Goal: Find specific page/section: Find specific page/section

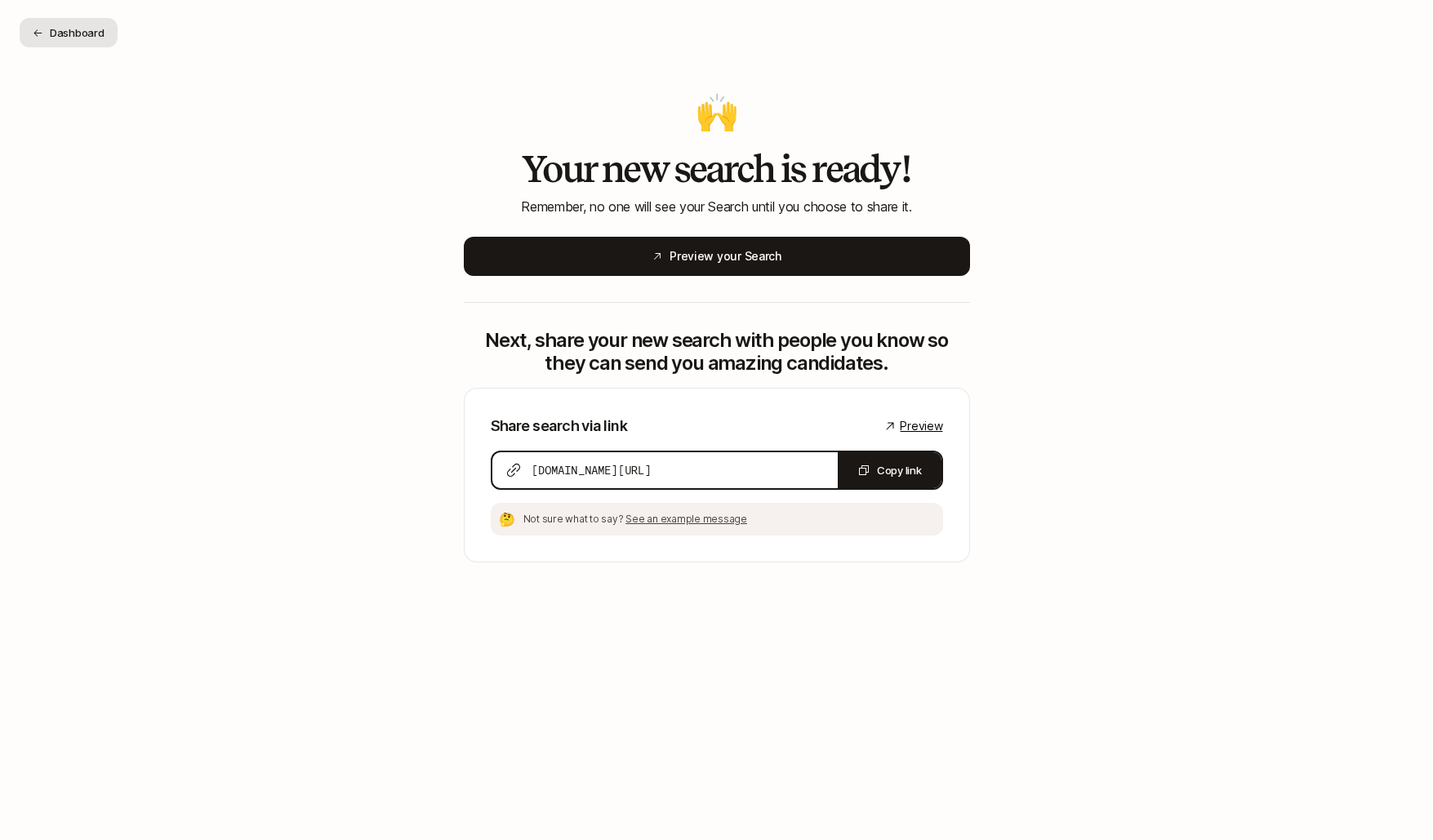
click at [86, 29] on button "Dashboard" at bounding box center [68, 32] width 98 height 29
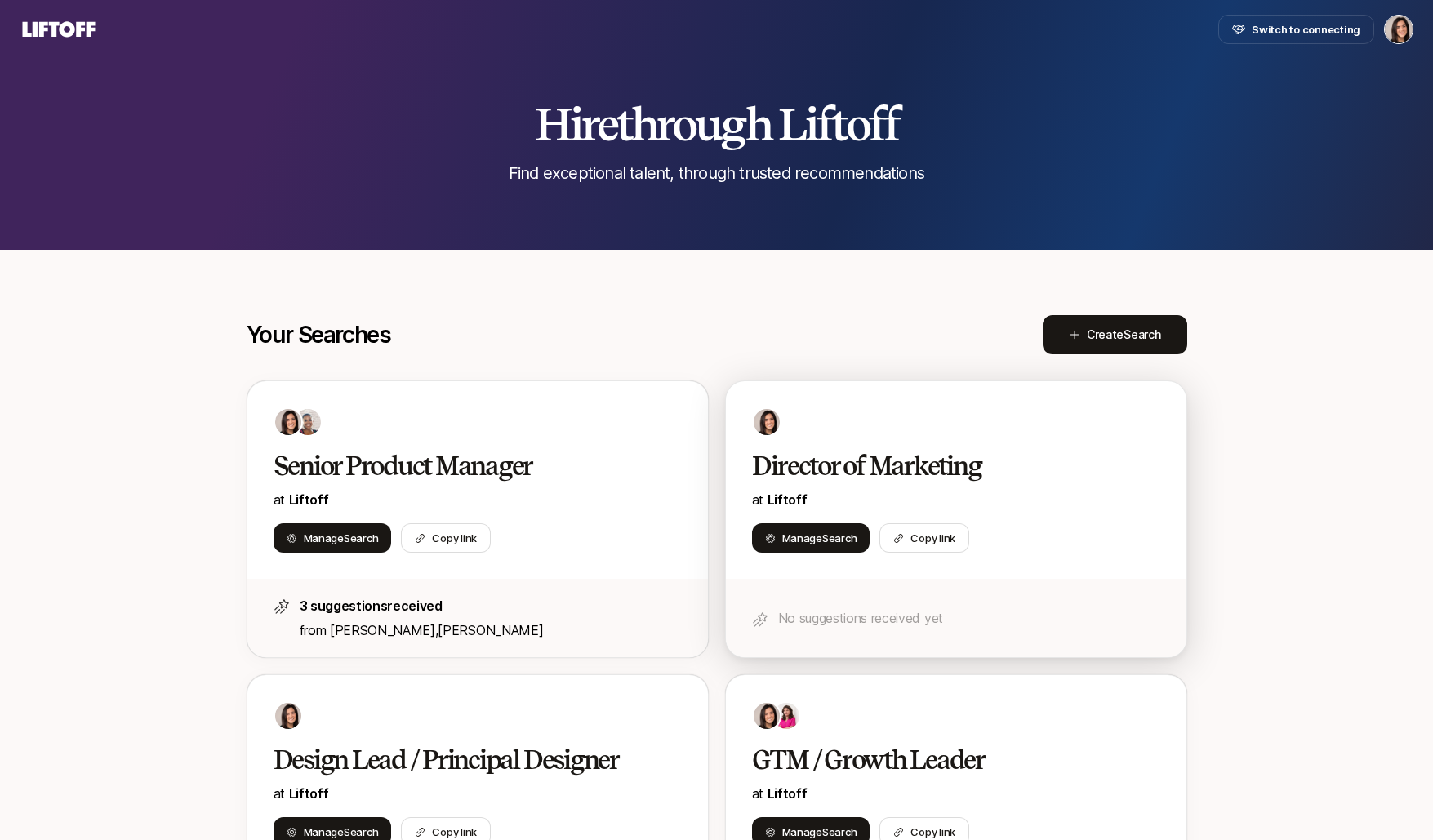
click at [849, 383] on div "Director of Marketing at Liftoff Manage Search Copy link" at bounding box center [956, 480] width 461 height 198
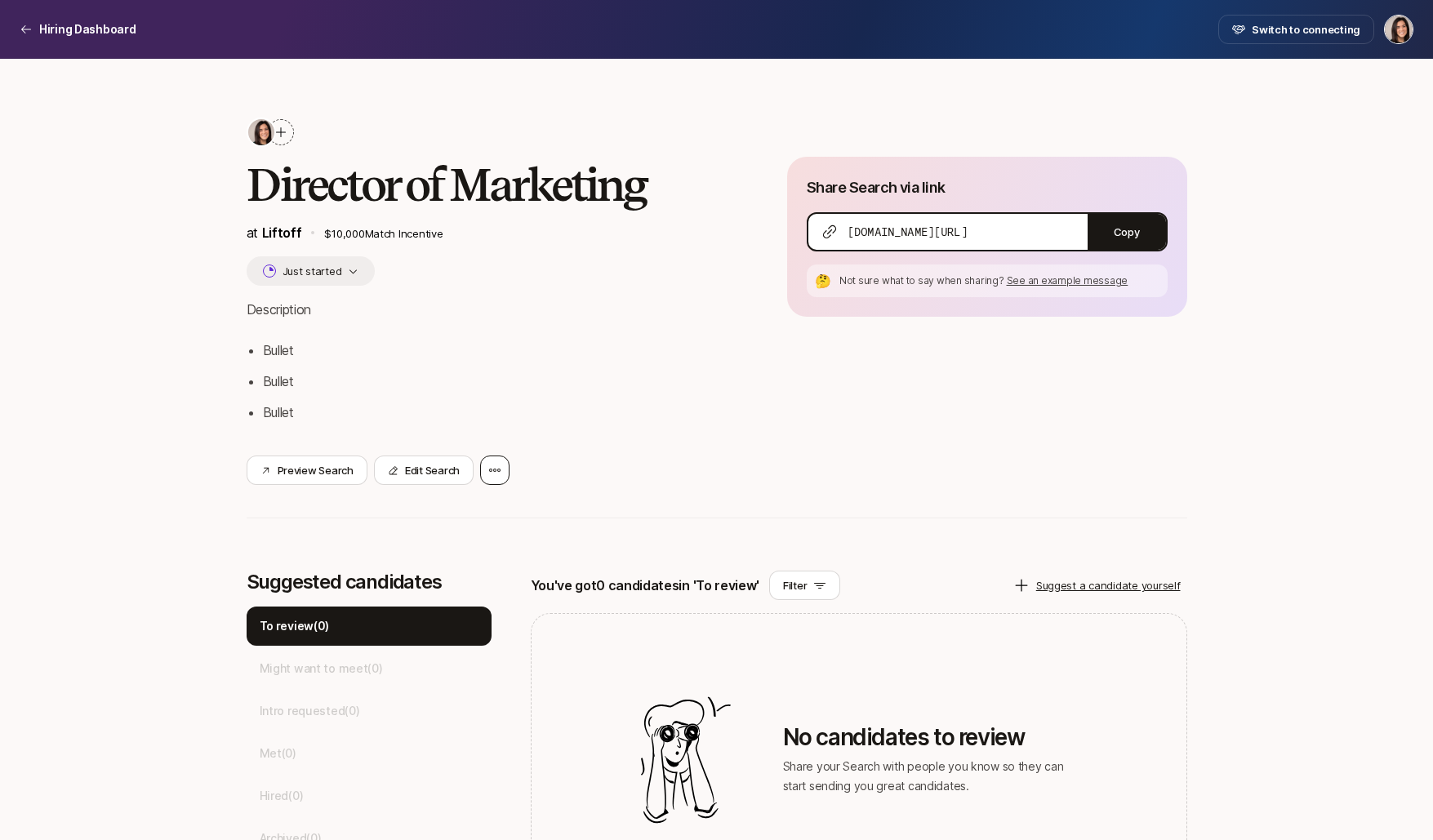
click at [497, 461] on div at bounding box center [494, 470] width 29 height 29
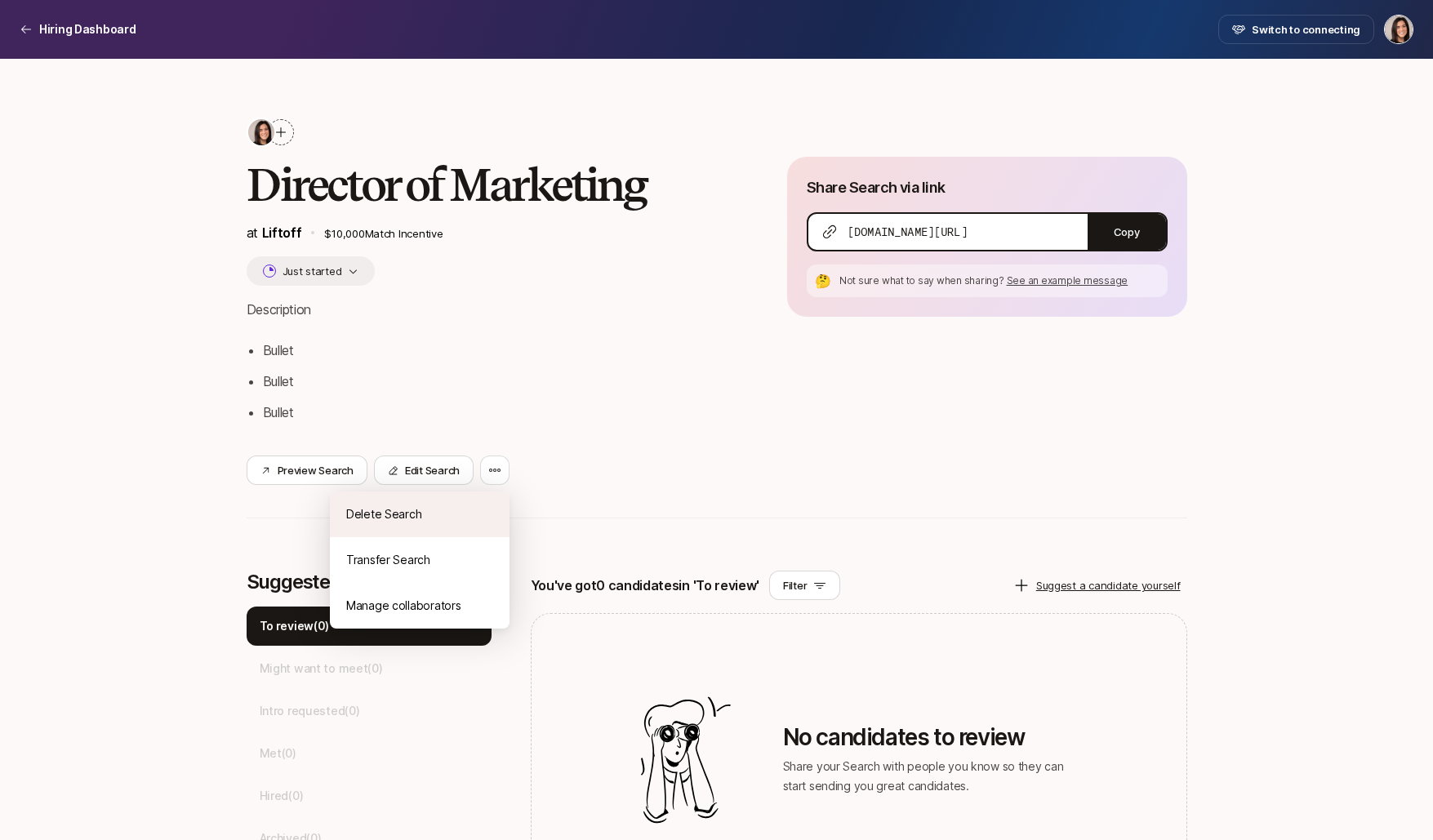
click at [486, 521] on div "Delete Search" at bounding box center [420, 514] width 180 height 46
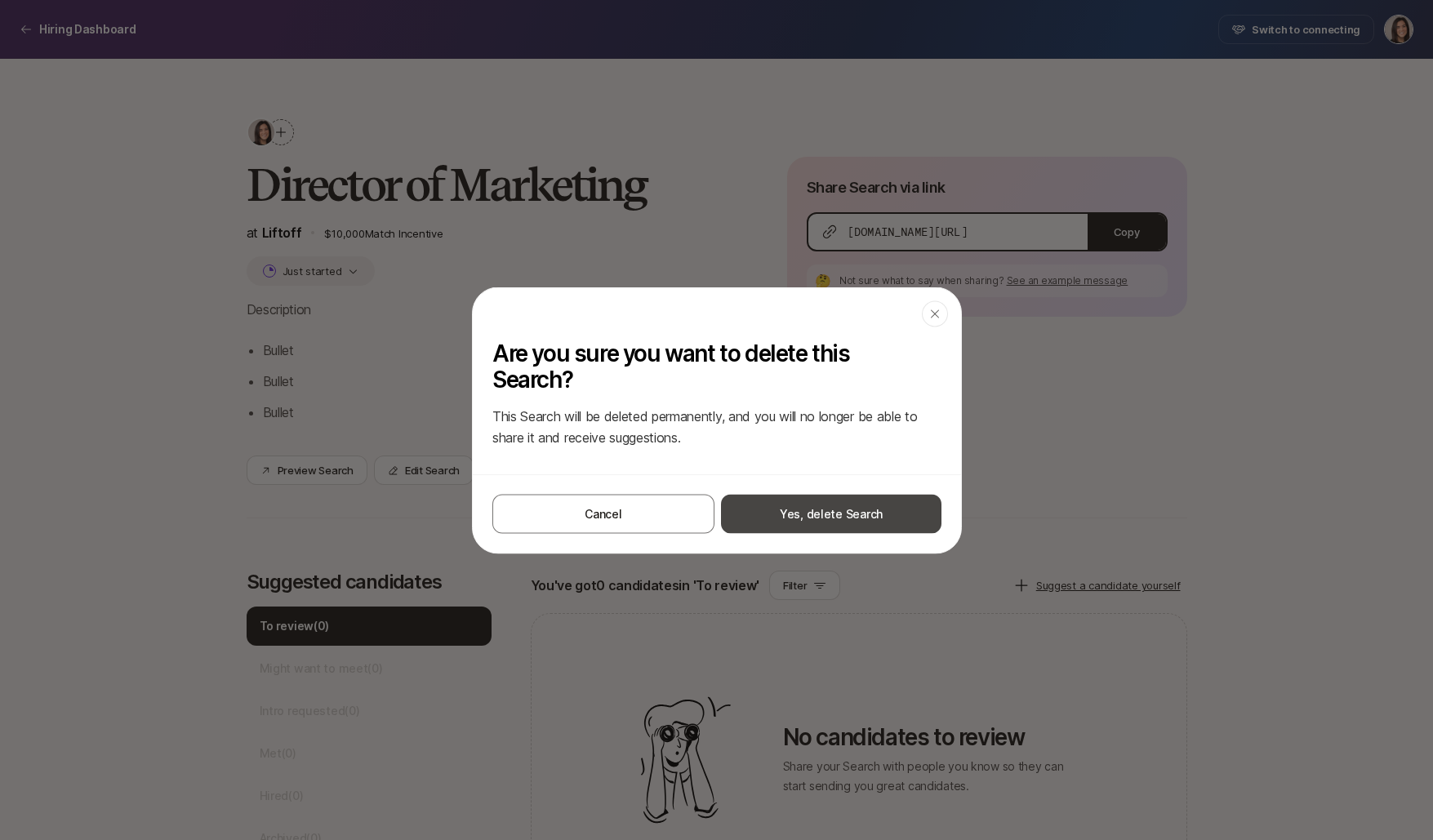
click at [780, 508] on button "Yes, delete Search" at bounding box center [831, 513] width 220 height 39
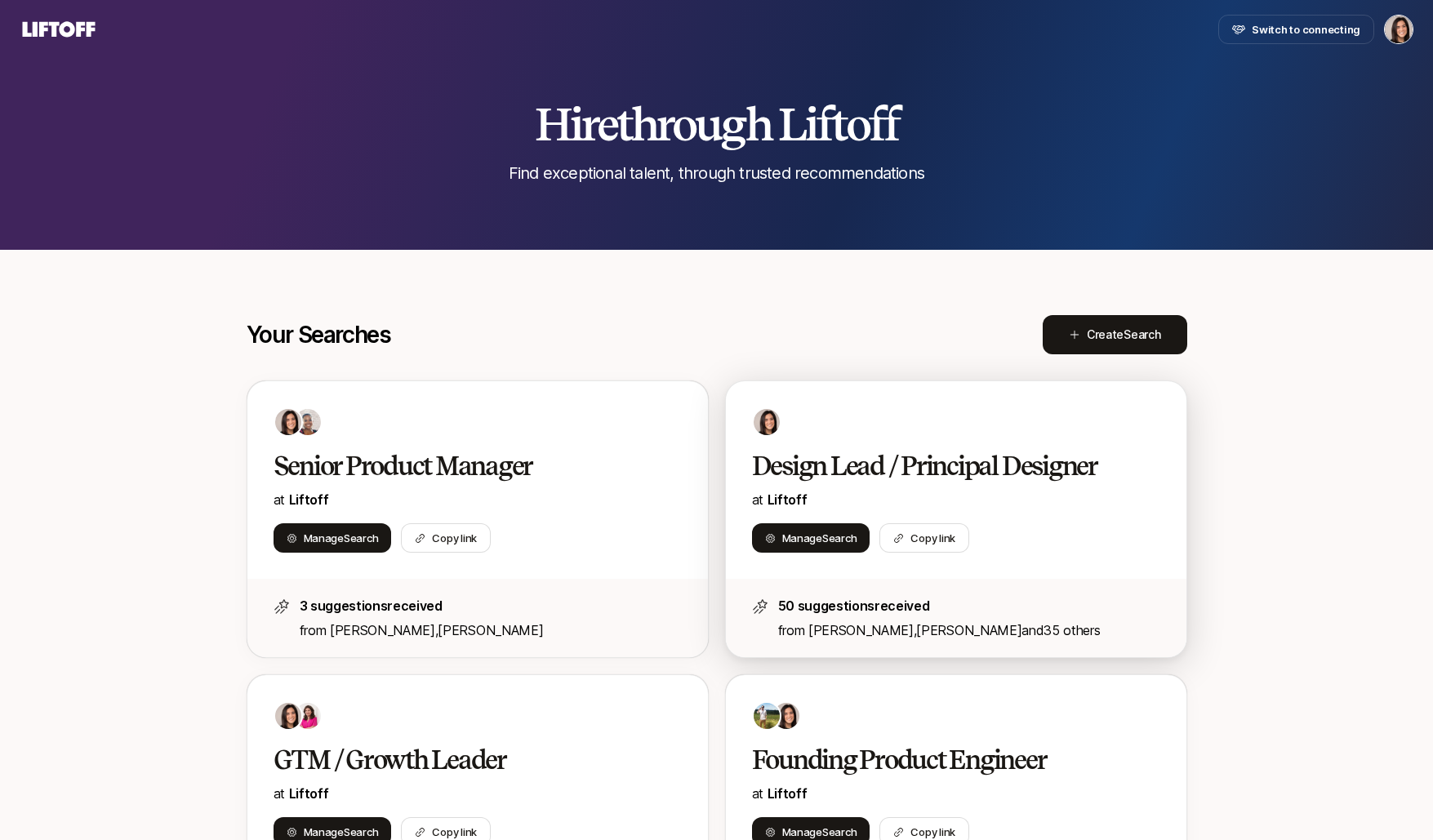
click at [862, 451] on h2 "Design Lead / Principal Designer" at bounding box center [939, 466] width 374 height 33
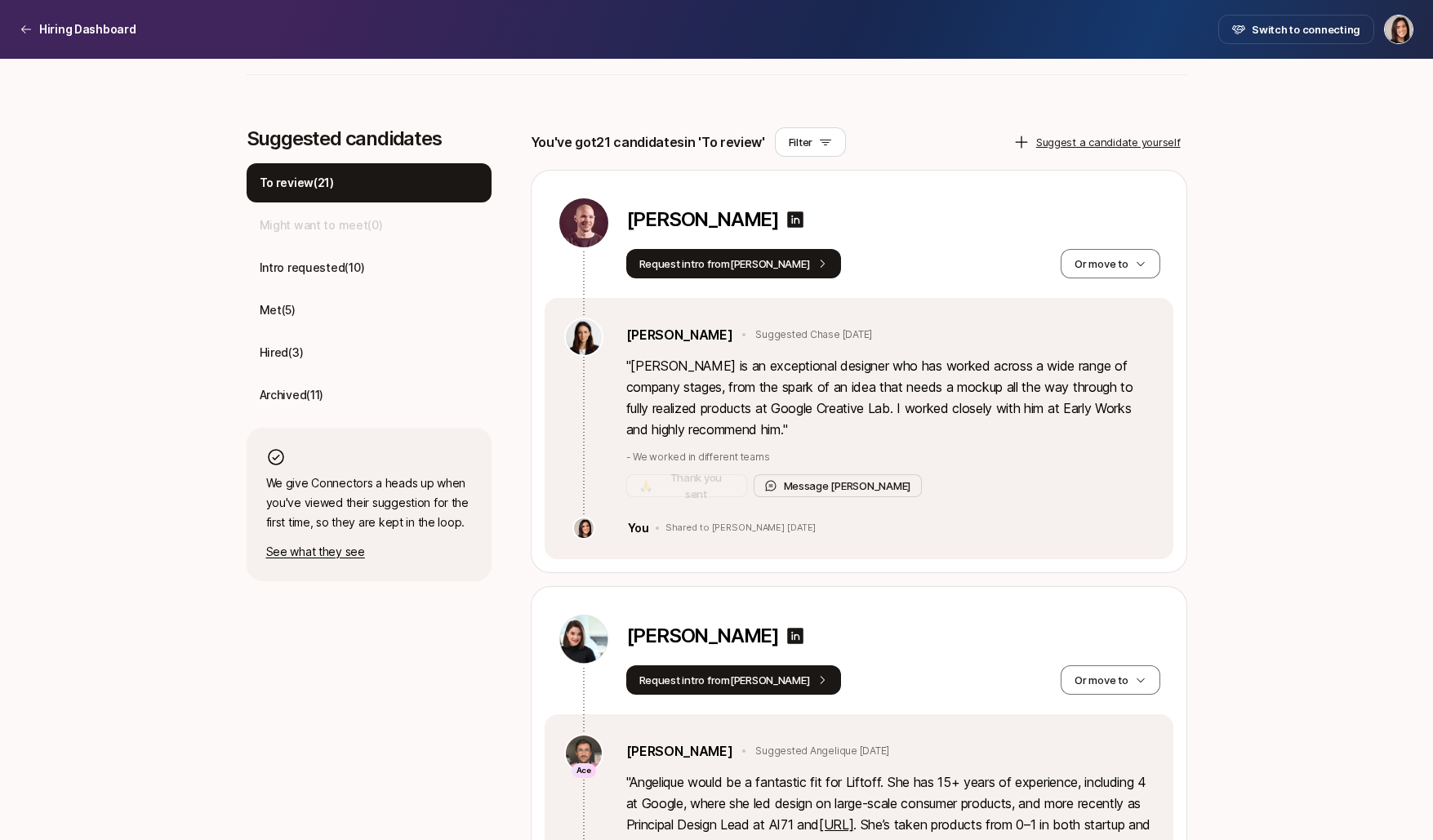
scroll to position [893, 0]
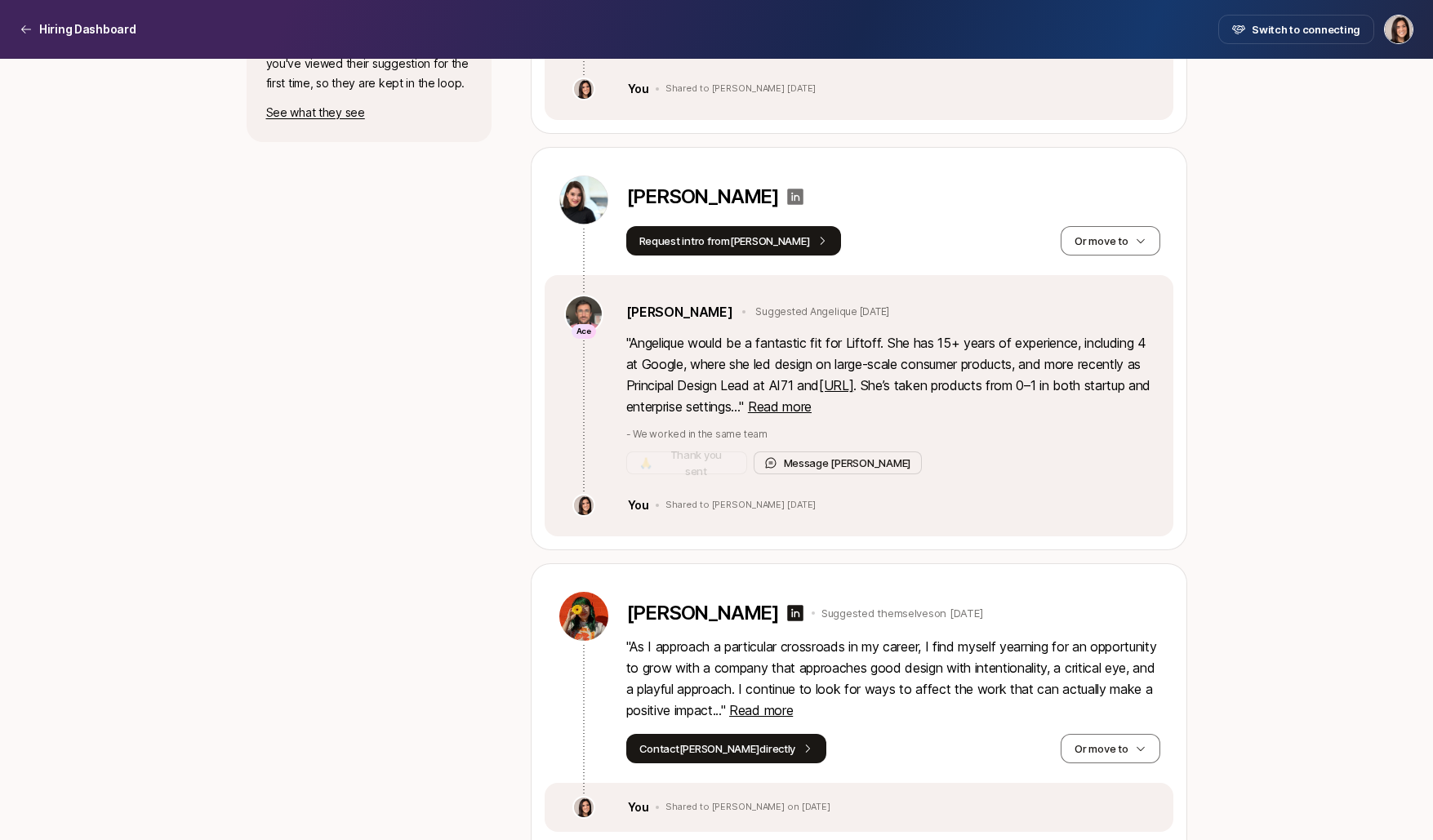
click at [803, 202] on icon at bounding box center [796, 197] width 17 height 17
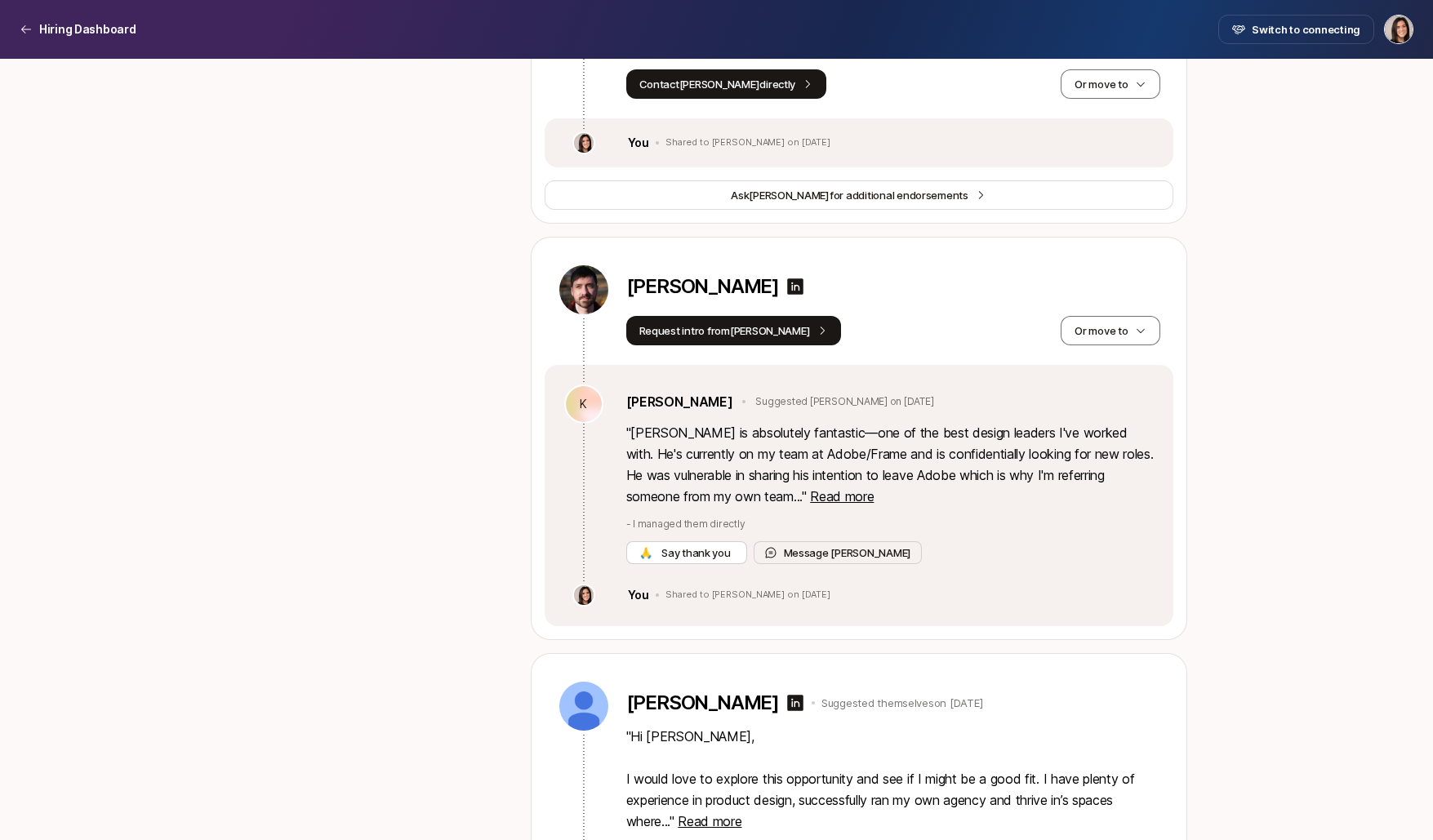
scroll to position [1569, 0]
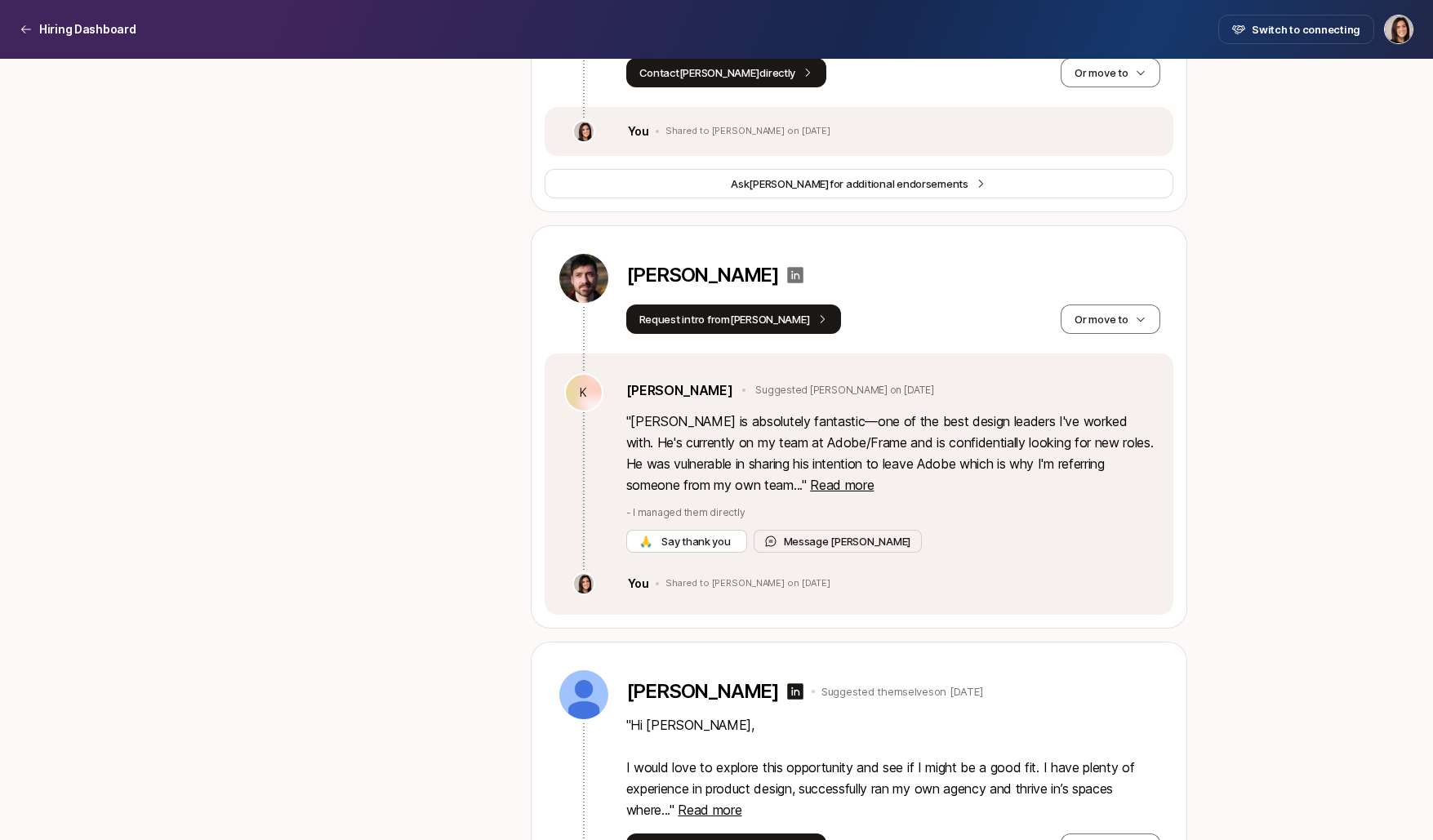
click at [786, 276] on icon at bounding box center [795, 275] width 19 height 19
click at [810, 480] on span "Read more" at bounding box center [842, 485] width 64 height 17
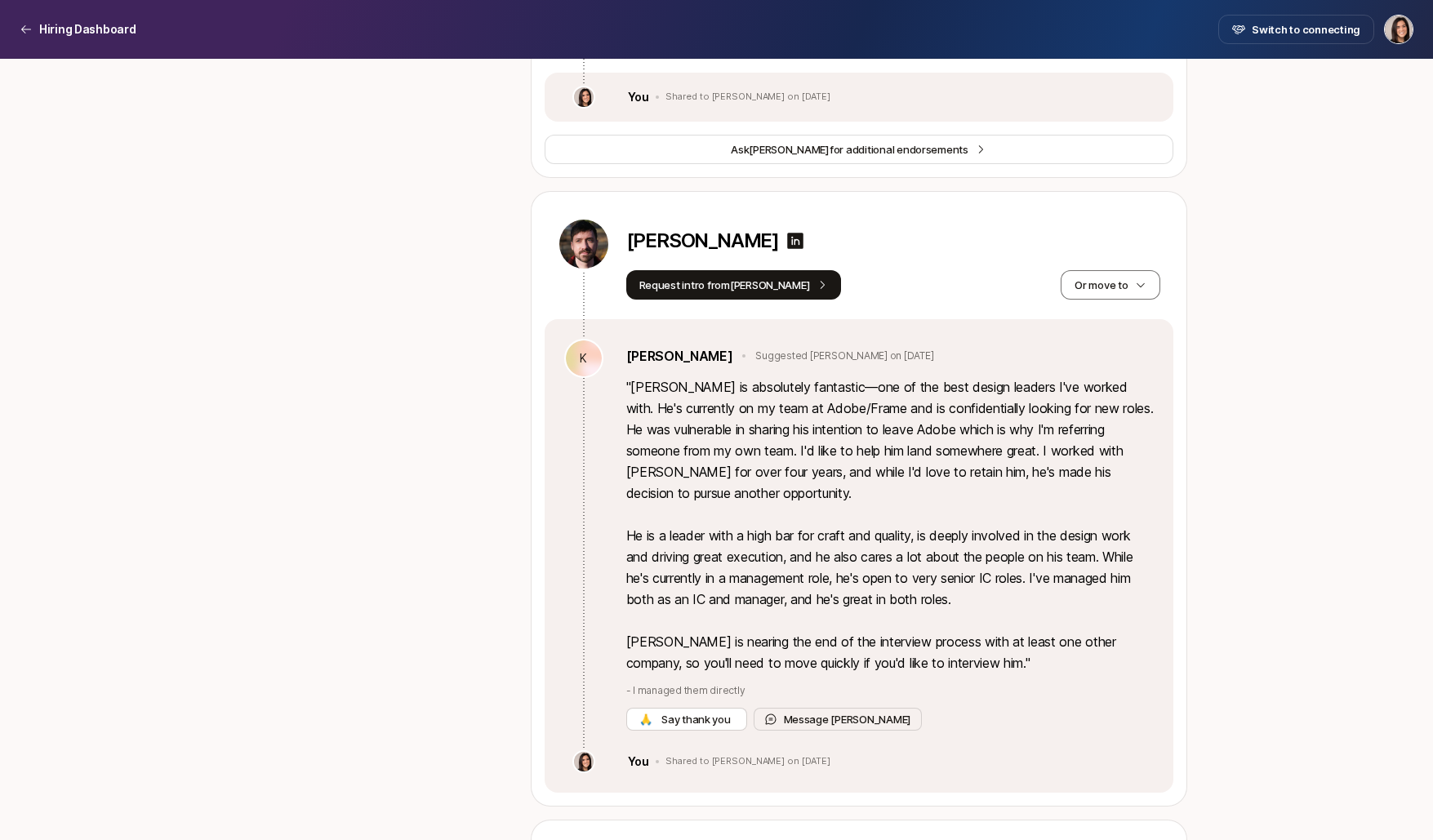
scroll to position [1606, 0]
